Goal: Task Accomplishment & Management: Complete application form

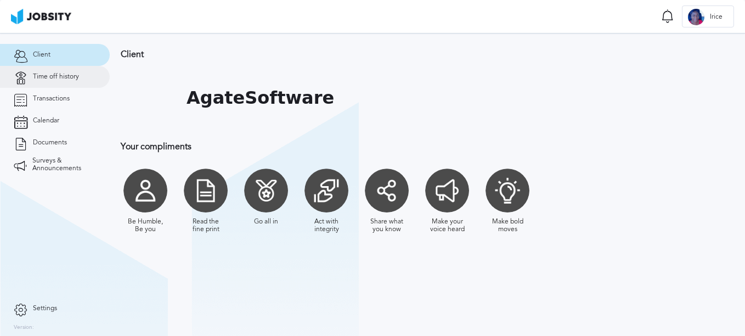
click at [64, 76] on span "Time off history" at bounding box center [56, 77] width 46 height 8
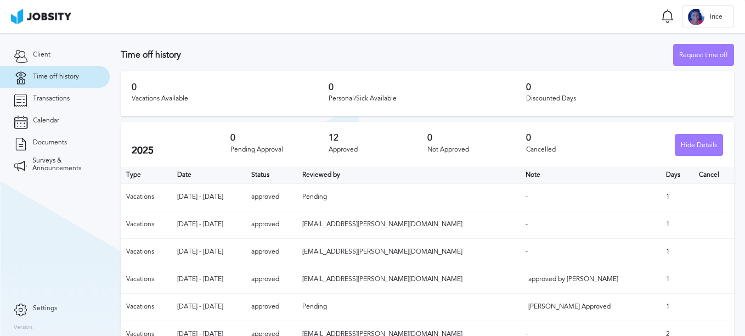
scroll to position [152, 0]
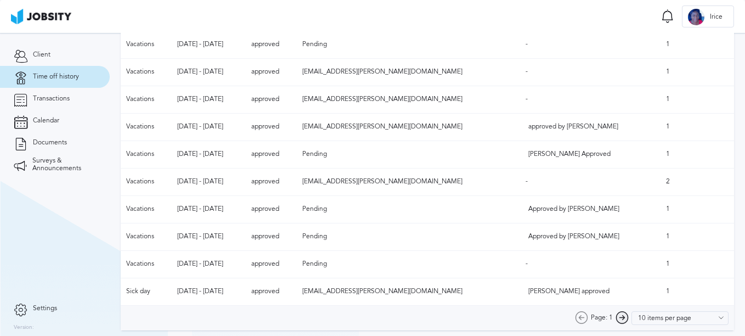
click at [616, 316] on icon at bounding box center [621, 317] width 13 height 13
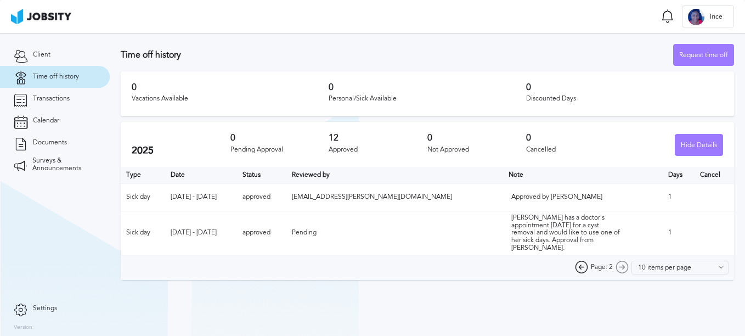
scroll to position [0, 0]
click at [582, 261] on icon at bounding box center [581, 267] width 13 height 13
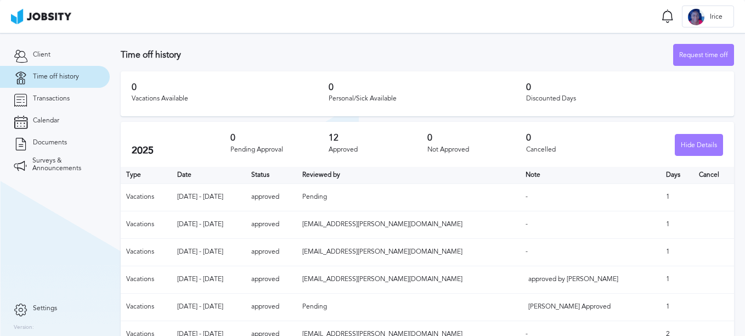
click at [45, 22] on img at bounding box center [41, 16] width 60 height 15
click at [701, 56] on div "Request time off" at bounding box center [703, 55] width 60 height 22
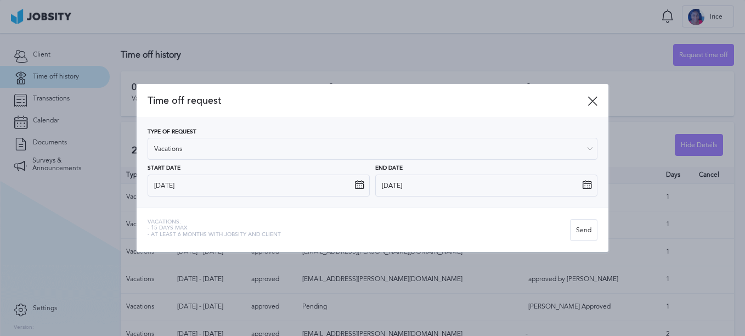
click at [355, 184] on icon at bounding box center [359, 185] width 10 height 10
click at [360, 185] on icon at bounding box center [359, 185] width 10 height 10
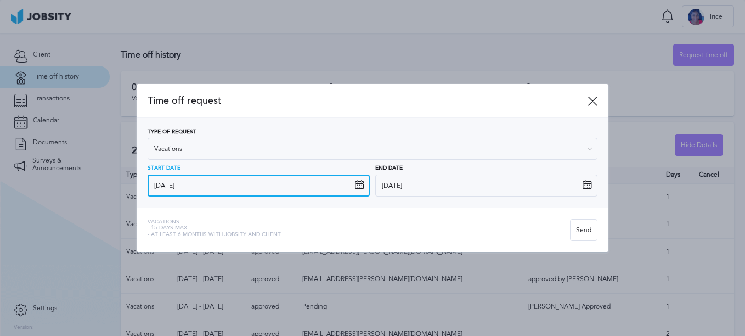
click at [252, 191] on input "24/09/2025" at bounding box center [259, 185] width 222 height 22
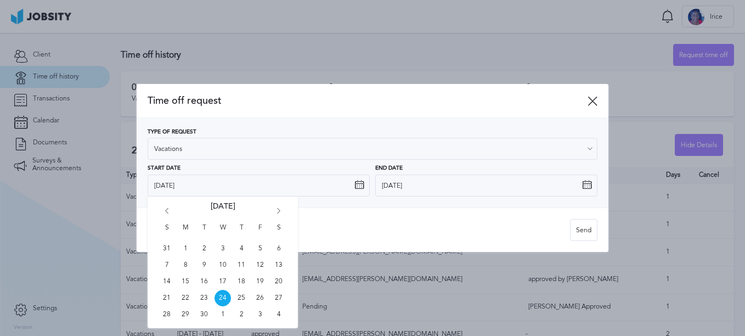
click at [278, 211] on icon "Go forward 1 month" at bounding box center [279, 213] width 10 height 10
click at [185, 316] on span "27" at bounding box center [185, 314] width 16 height 16
type input "27/10/2025"
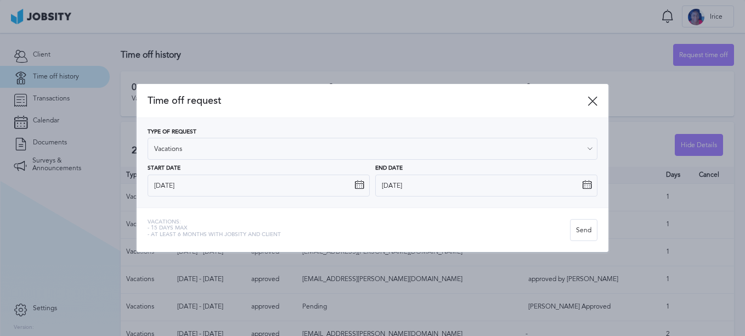
click at [583, 186] on icon at bounding box center [587, 185] width 10 height 10
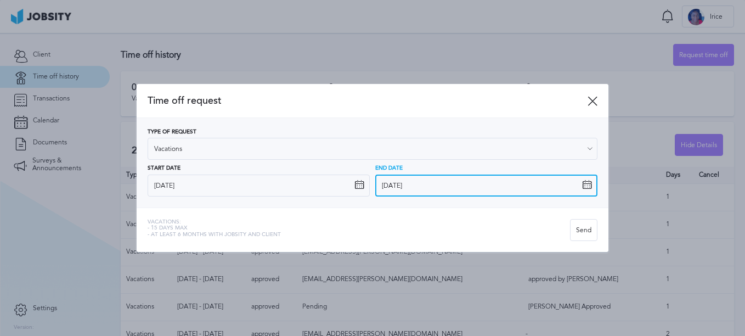
click at [551, 184] on input "24/09/2025" at bounding box center [486, 185] width 222 height 22
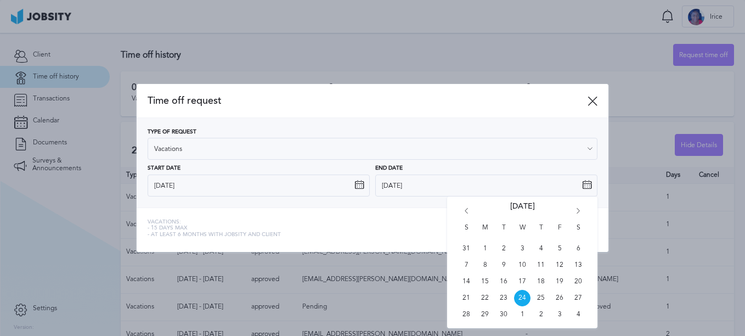
click at [577, 212] on icon "Go forward 1 month" at bounding box center [578, 213] width 10 height 10
click at [505, 313] on span "28" at bounding box center [503, 314] width 16 height 16
type input "28/10/2025"
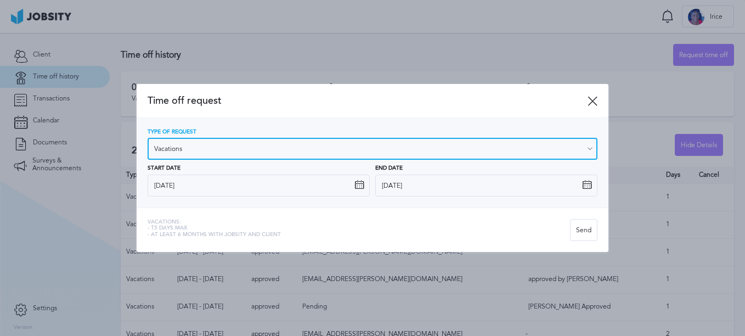
click at [247, 147] on input "Vacations" at bounding box center [373, 149] width 450 height 22
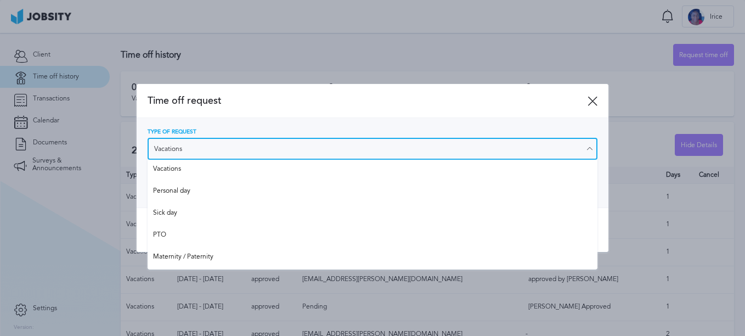
click at [247, 148] on input "Vacations" at bounding box center [373, 149] width 450 height 22
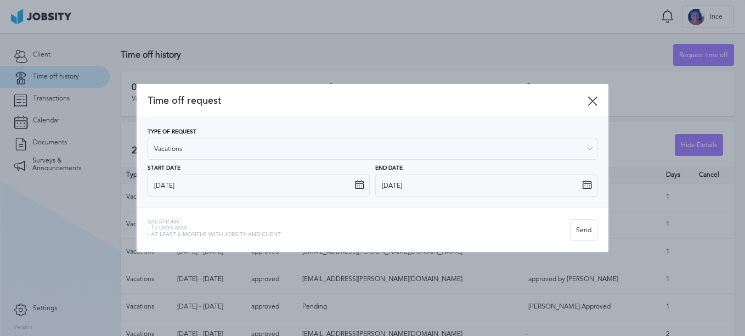
click at [267, 120] on div "Type of Request Vacations Vacations Personal day Sick day PTO Maternity / Pater…" at bounding box center [373, 162] width 472 height 89
click at [582, 234] on div "Send" at bounding box center [583, 230] width 26 height 22
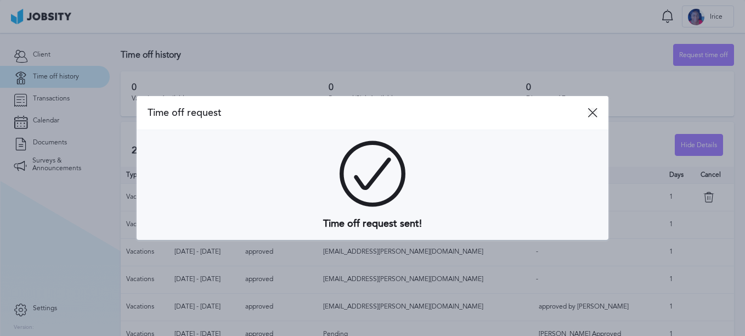
click at [592, 115] on icon at bounding box center [592, 112] width 10 height 10
